Goal: Task Accomplishment & Management: Complete application form

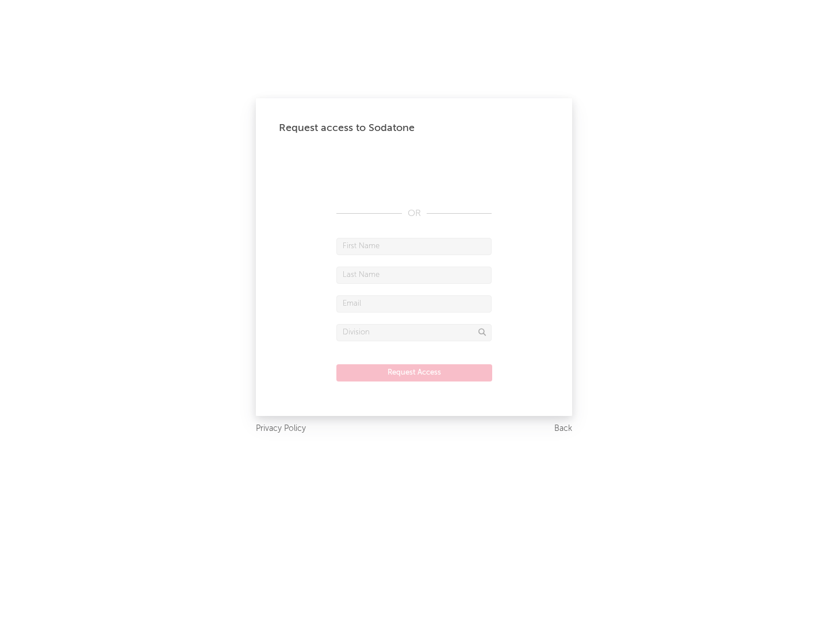
click at [414, 246] on input "text" at bounding box center [413, 246] width 155 height 17
type input "[PERSON_NAME]"
click at [414, 275] on input "text" at bounding box center [413, 275] width 155 height 17
type input "[PERSON_NAME]"
click at [414, 304] on input "text" at bounding box center [413, 303] width 155 height 17
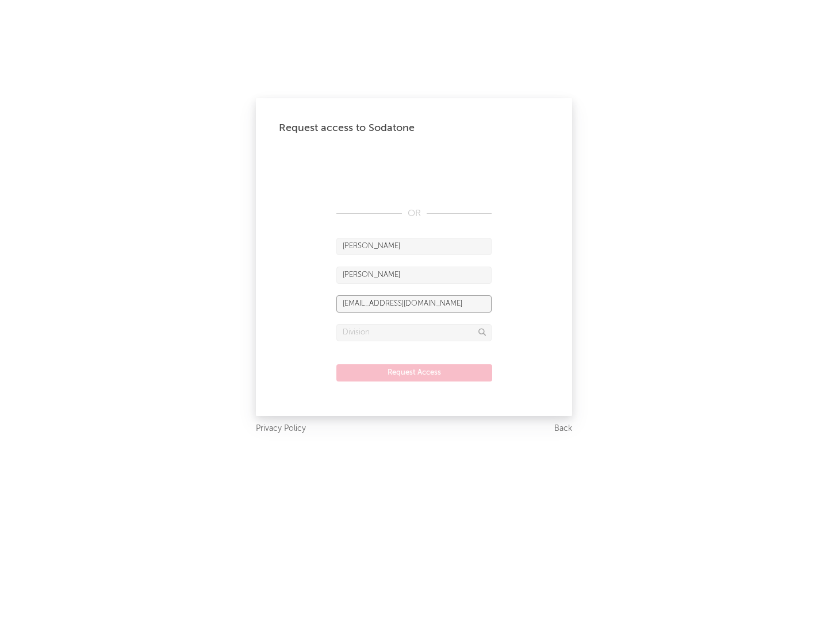
type input "[EMAIL_ADDRESS][DOMAIN_NAME]"
click at [414, 332] on input "text" at bounding box center [413, 332] width 155 height 17
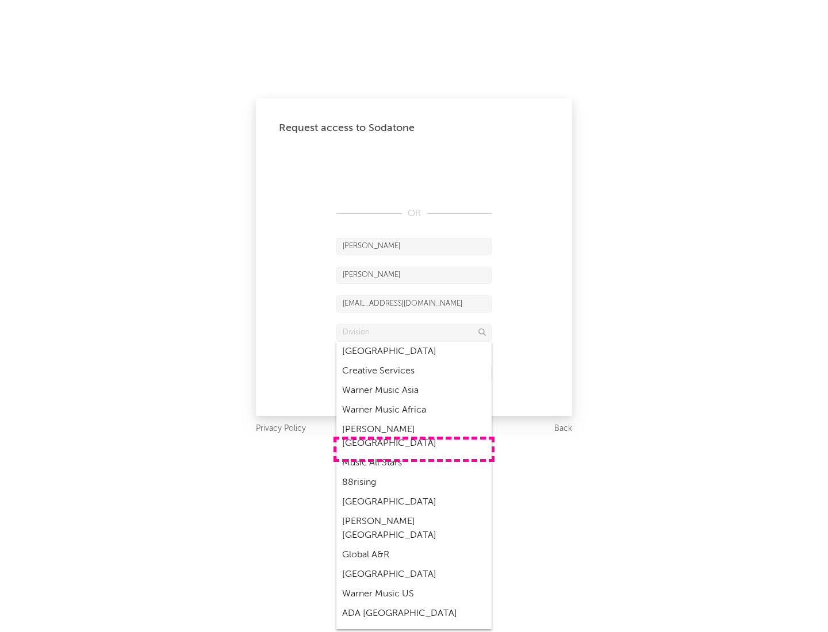
click at [414, 454] on div "Music All Stars" at bounding box center [413, 464] width 155 height 20
type input "Music All Stars"
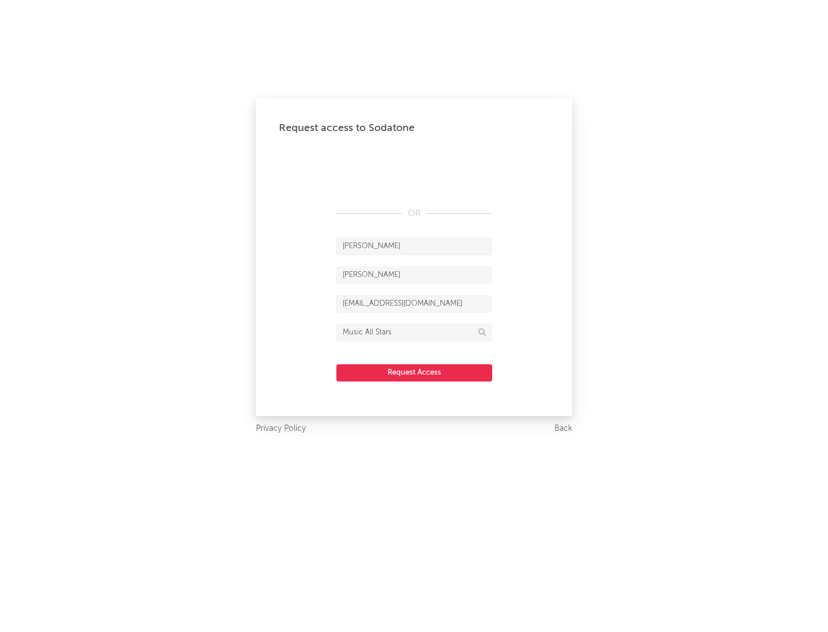
click at [414, 373] on button "Request Access" at bounding box center [414, 372] width 156 height 17
